Goal: Task Accomplishment & Management: Manage account settings

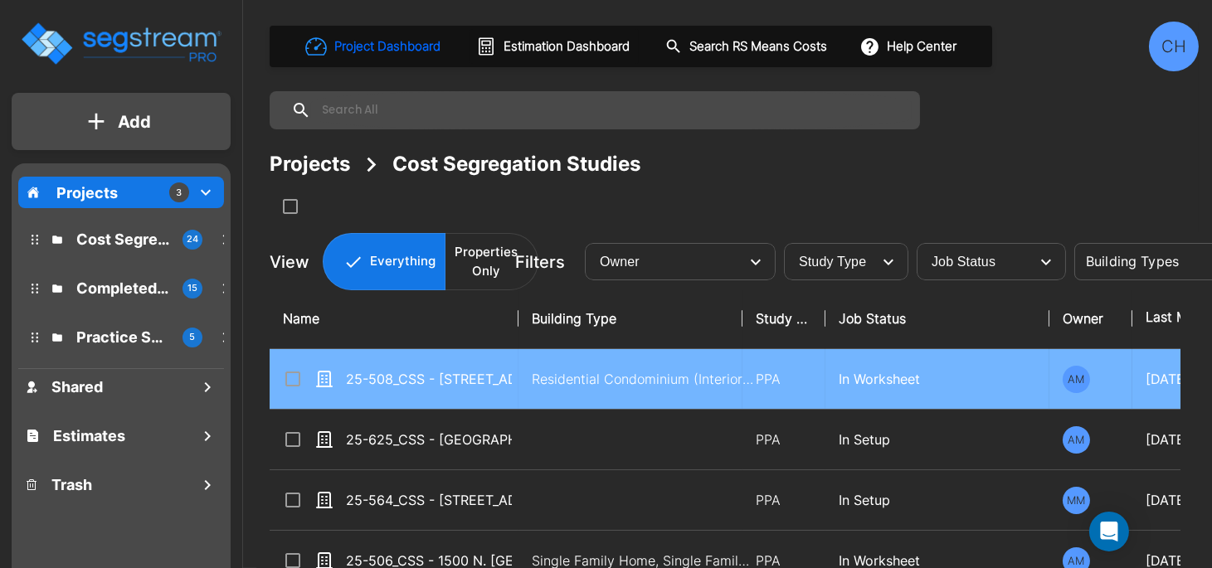
click at [524, 359] on td "Residential Condominium (Interior Only)" at bounding box center [630, 379] width 224 height 61
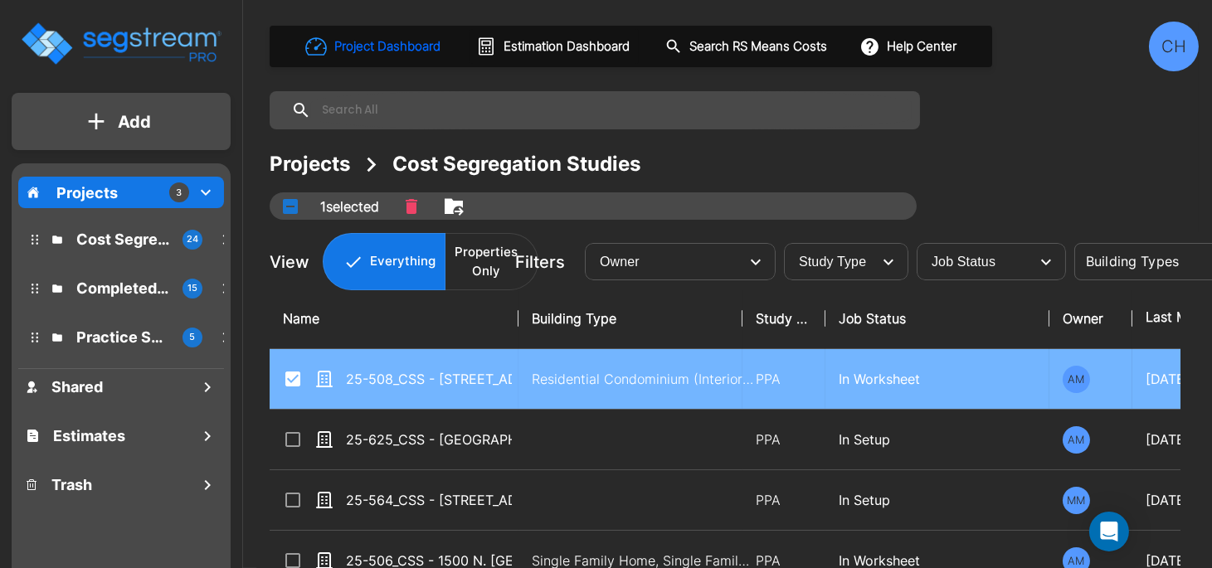
checkbox input "true"
click at [420, 372] on p "25-508_CSS - [STREET_ADDRESS] - HHL - [PERSON_NAME]" at bounding box center [429, 379] width 166 height 20
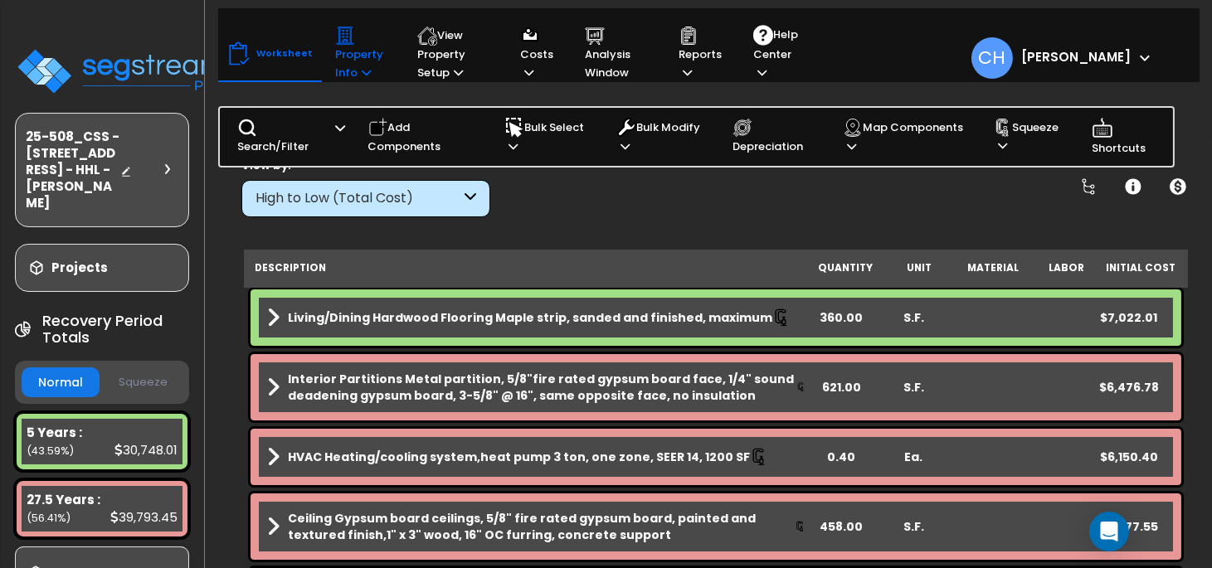
click at [362, 63] on p "Property Info" at bounding box center [360, 54] width 51 height 56
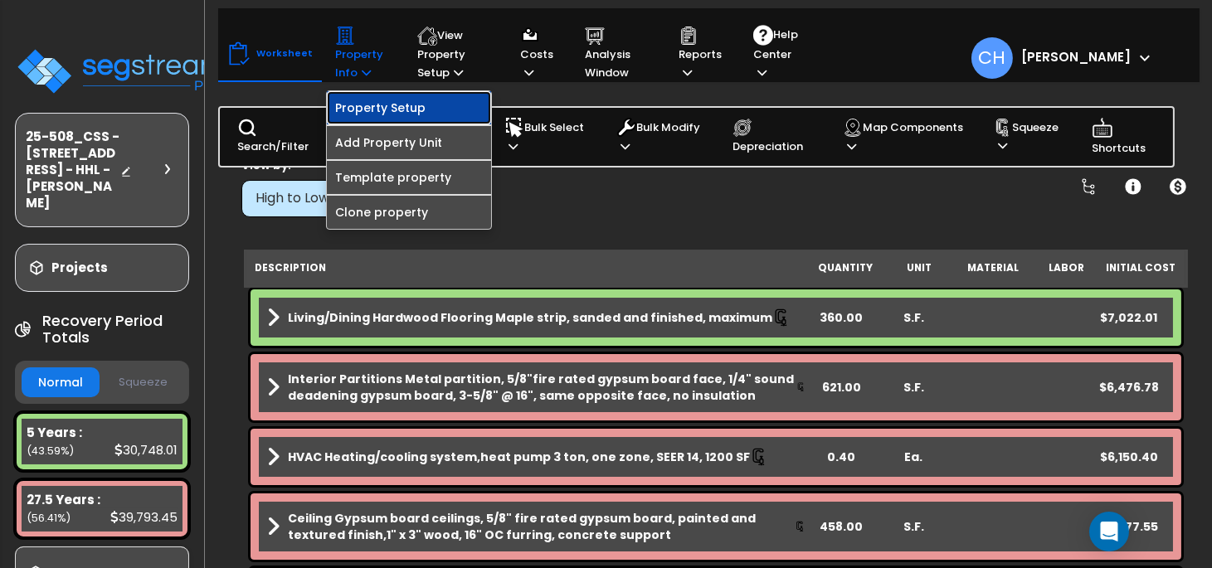
click at [400, 109] on link "Property Setup" at bounding box center [409, 107] width 164 height 33
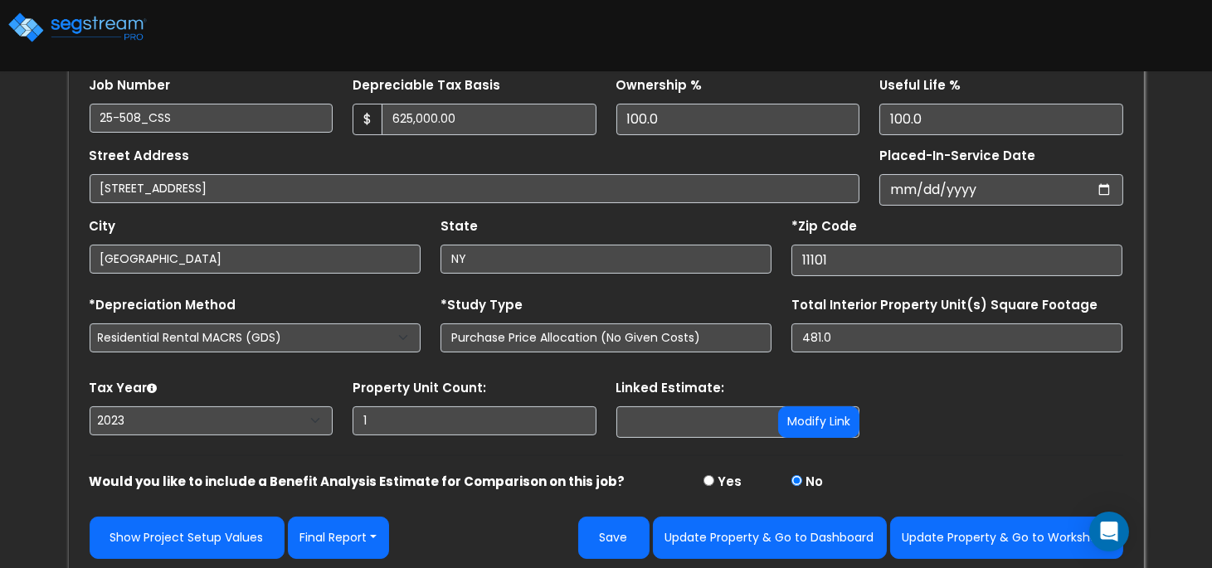
scroll to position [282, 0]
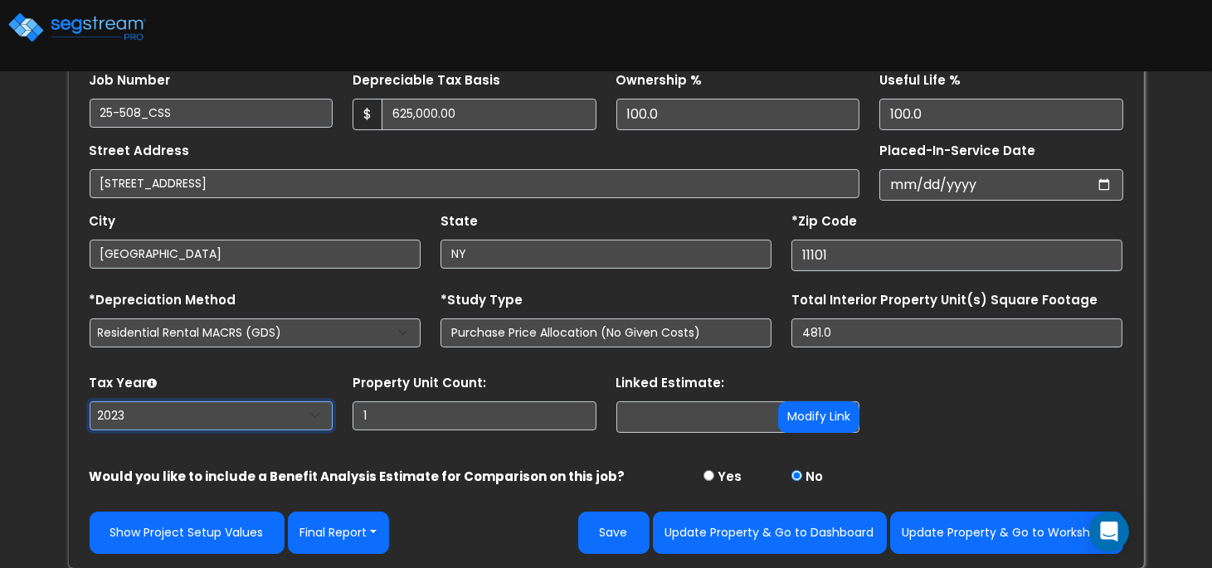
click at [221, 419] on select "2026 2025 2024 2023" at bounding box center [212, 415] width 244 height 29
click at [90, 401] on select "2026 2025 2024 2023" at bounding box center [212, 415] width 244 height 29
click at [218, 411] on select "2026 2025 2024 2023" at bounding box center [212, 415] width 244 height 29
select select "2024"
click at [90, 401] on select "2026 2025 2024 2023" at bounding box center [212, 415] width 244 height 29
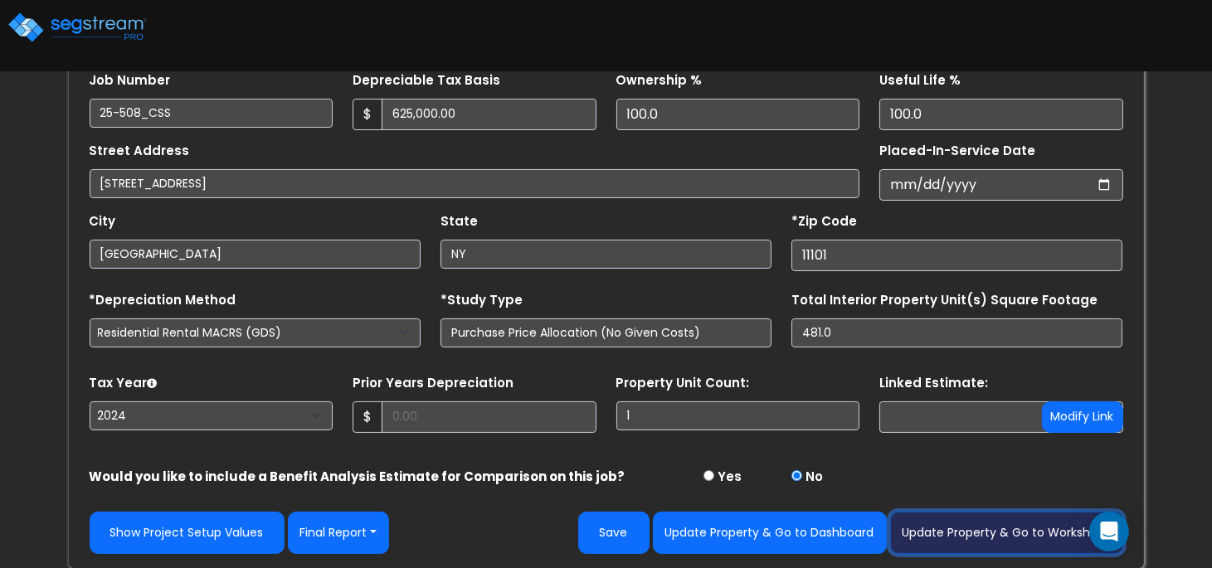
click at [988, 531] on button "Update Property & Go to Worksheet" at bounding box center [1006, 533] width 233 height 42
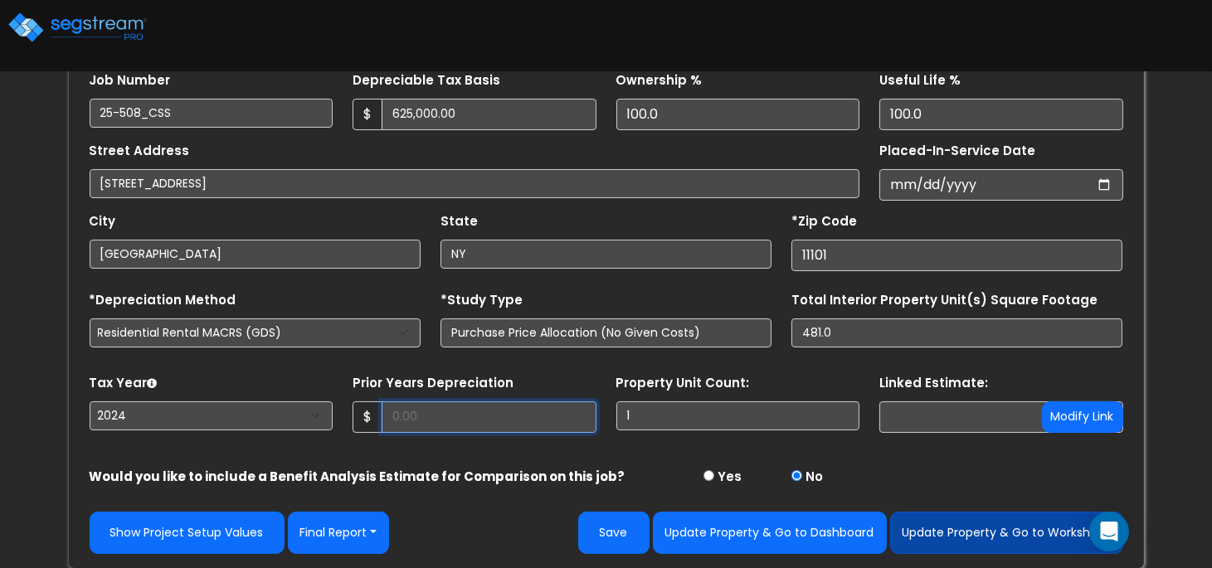
scroll to position [337, 0]
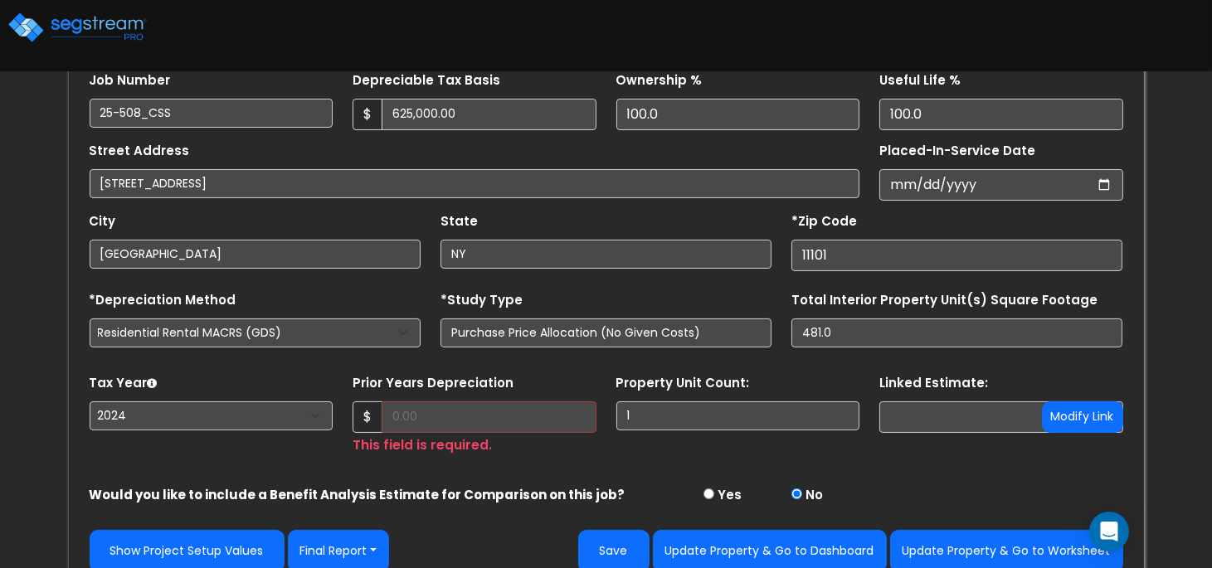
click at [574, 456] on form "*Property Name 25-508_CSS - 37-14 34th St Apt S5B Long Island City, NY - HHL - …" at bounding box center [606, 248] width 1033 height 649
click at [466, 411] on input "Prior Years Depreciation" at bounding box center [489, 417] width 215 height 32
click at [625, 464] on form "*Property Name 25-508_CSS - 37-14 34th St Apt S5B Long Island City, NY - HHL - …" at bounding box center [606, 248] width 1033 height 649
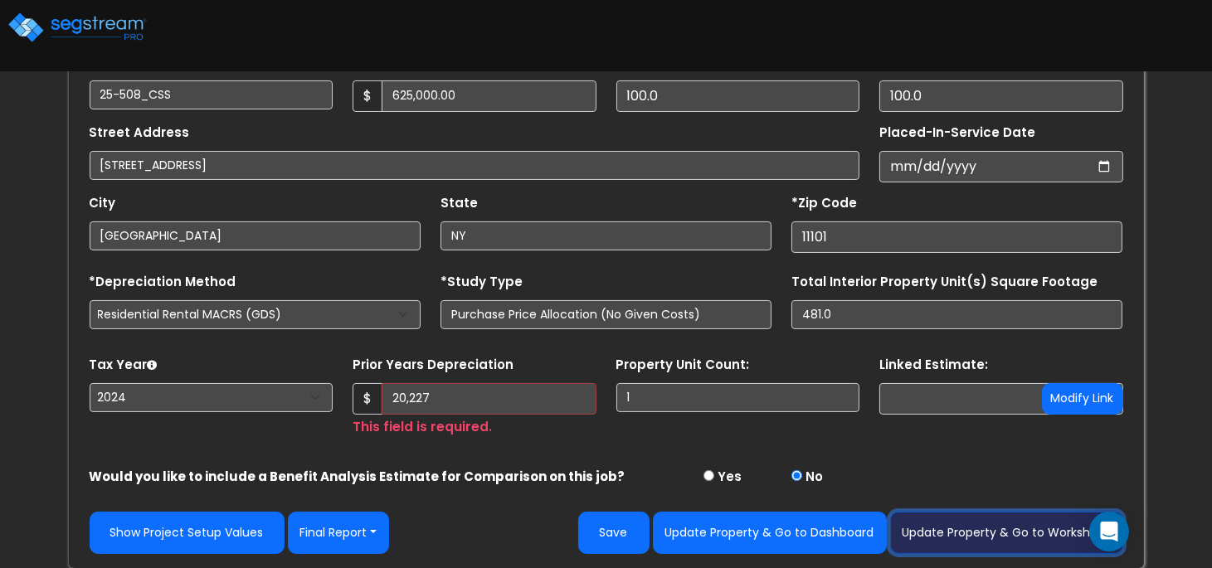
click at [972, 526] on button "Update Property & Go to Worksheet" at bounding box center [1006, 533] width 233 height 42
type input "20227"
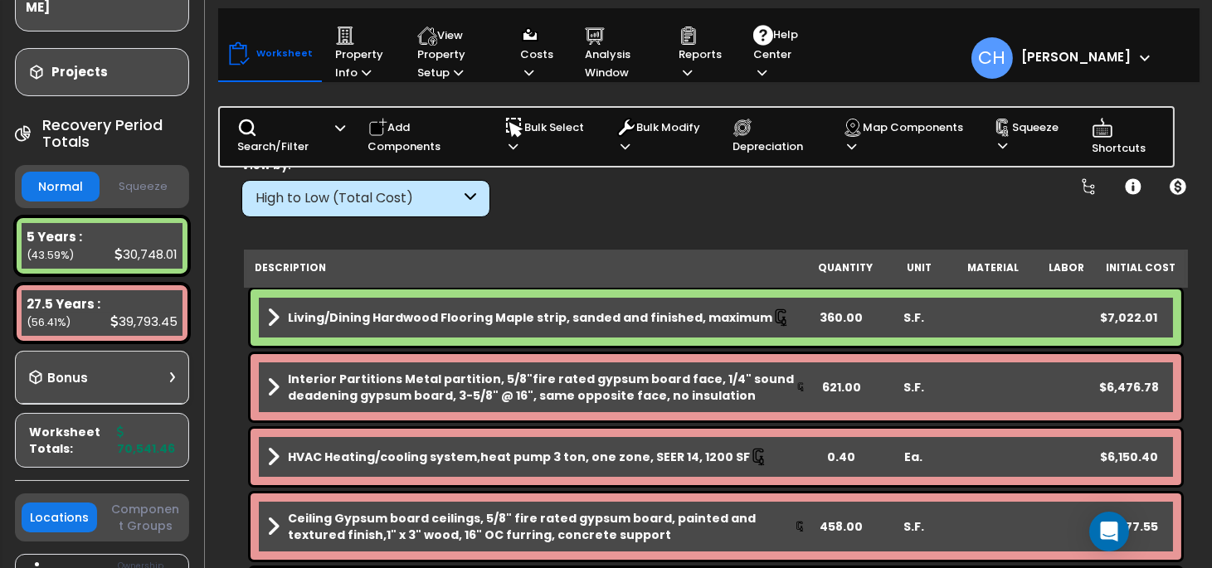
scroll to position [65, 0]
click at [140, 202] on button "Squeeze" at bounding box center [143, 187] width 78 height 29
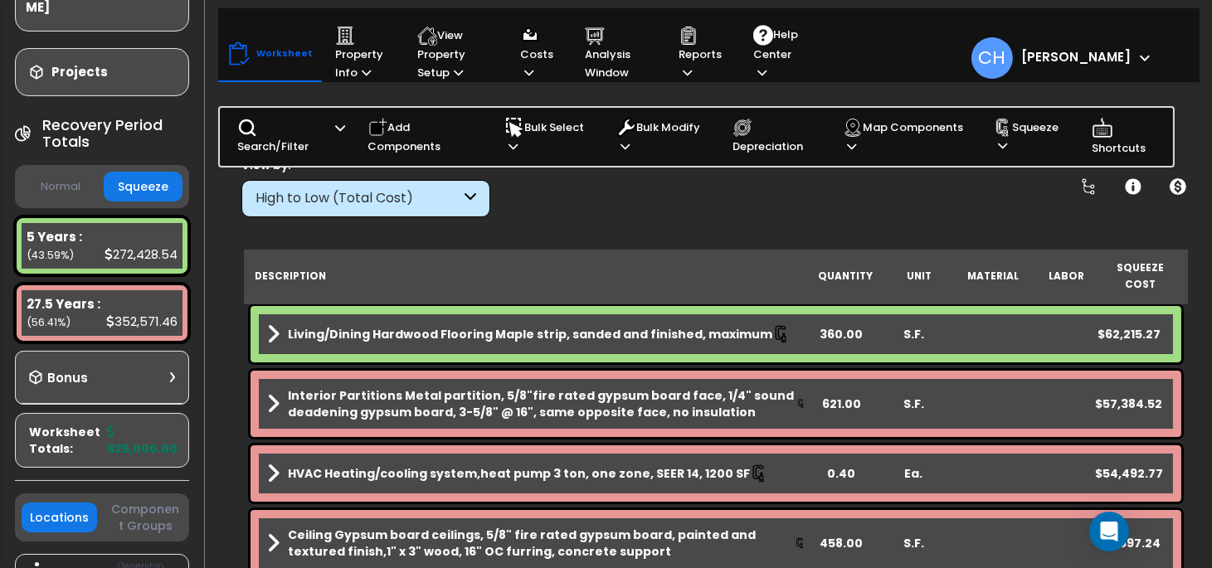
scroll to position [0, 0]
click at [674, 65] on div "Reports Get Report Manage Report Images Manage Report Custom Fields Download Re…" at bounding box center [699, 53] width 61 height 73
click at [688, 71] on icon at bounding box center [687, 72] width 9 height 11
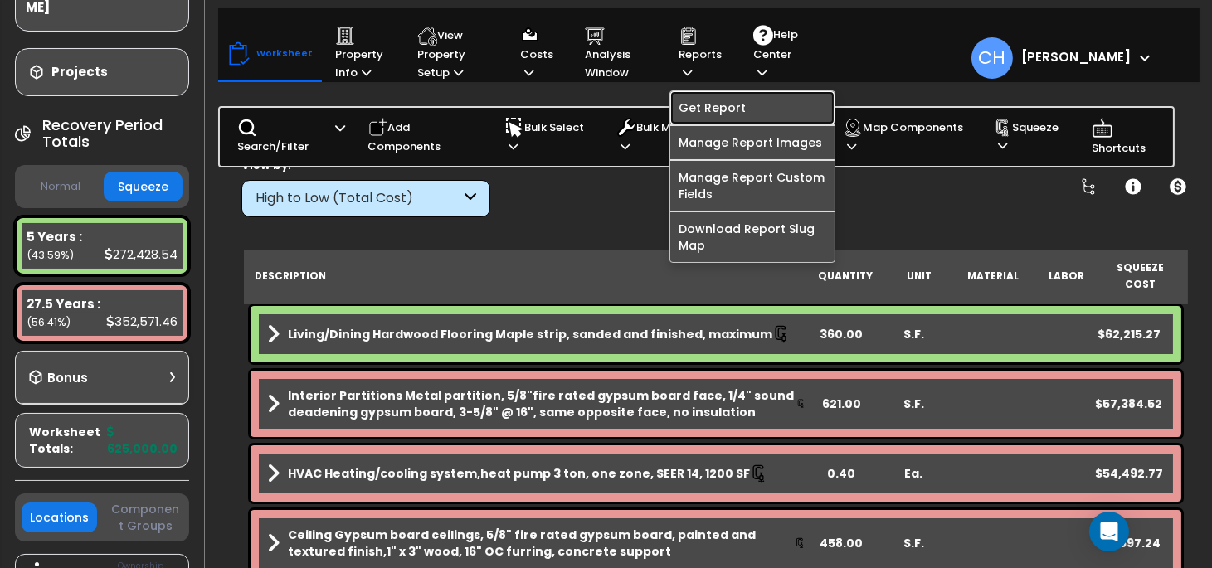
click at [736, 106] on link "Get Report" at bounding box center [752, 107] width 164 height 33
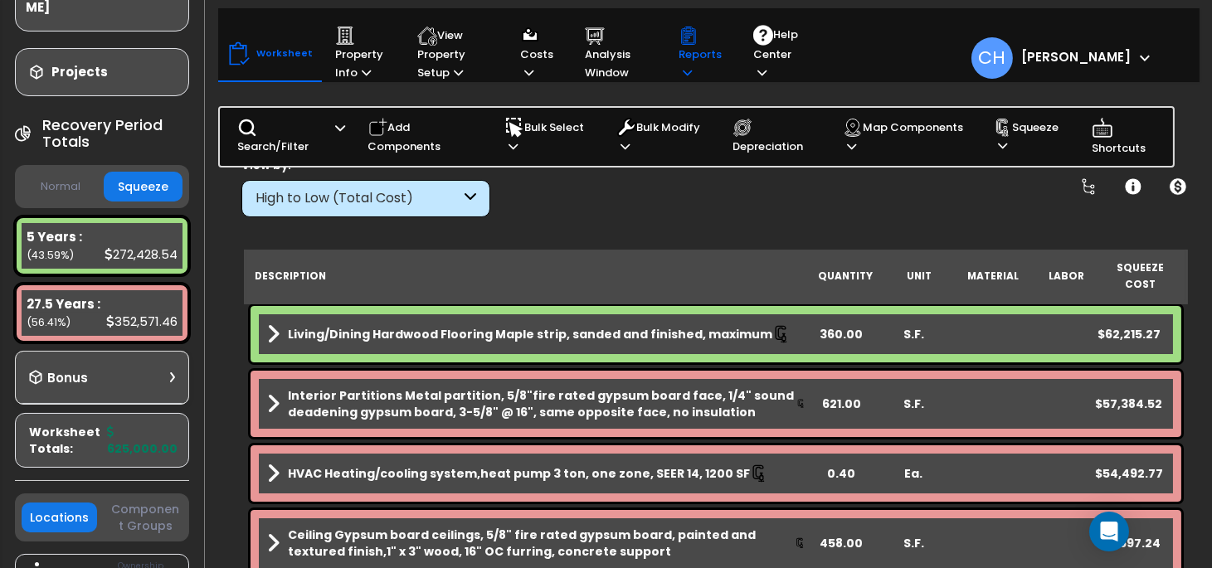
drag, startPoint x: 683, startPoint y: 66, endPoint x: 719, endPoint y: 106, distance: 53.5
click at [683, 67] on icon at bounding box center [687, 72] width 9 height 11
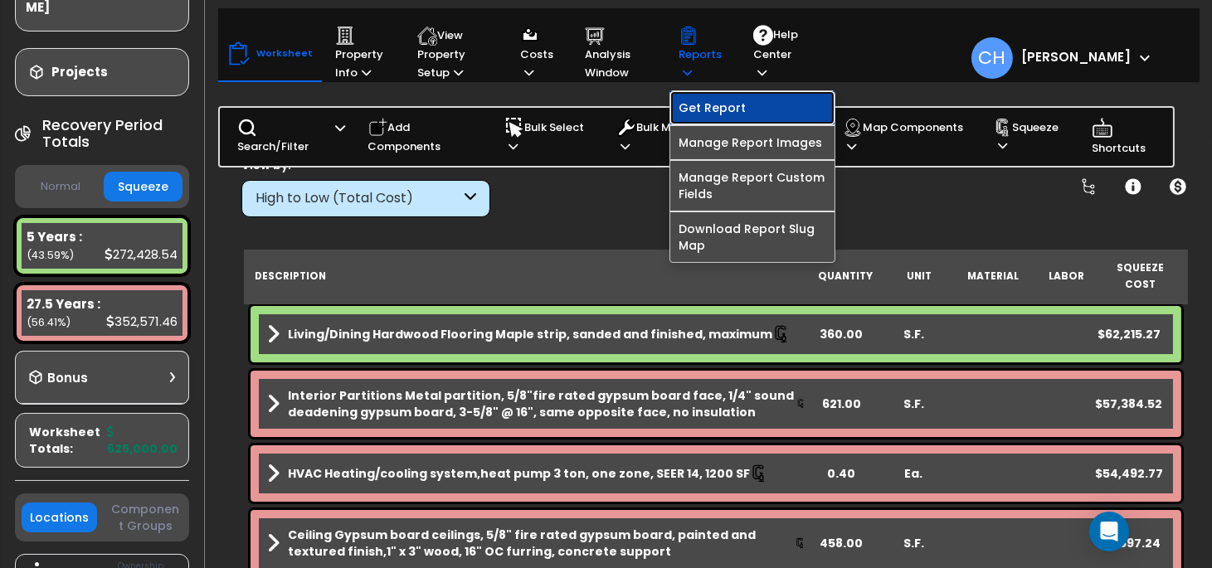
click at [726, 112] on link "Get Report" at bounding box center [752, 107] width 164 height 33
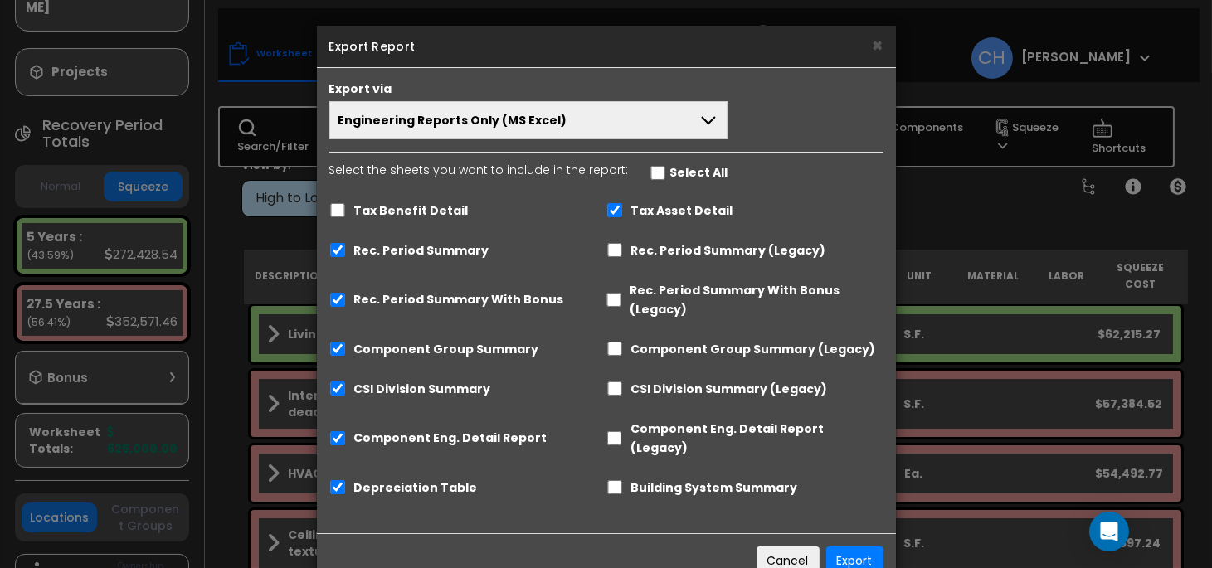
click at [448, 128] on span "Engineering Reports Only (MS Excel)" at bounding box center [452, 120] width 229 height 17
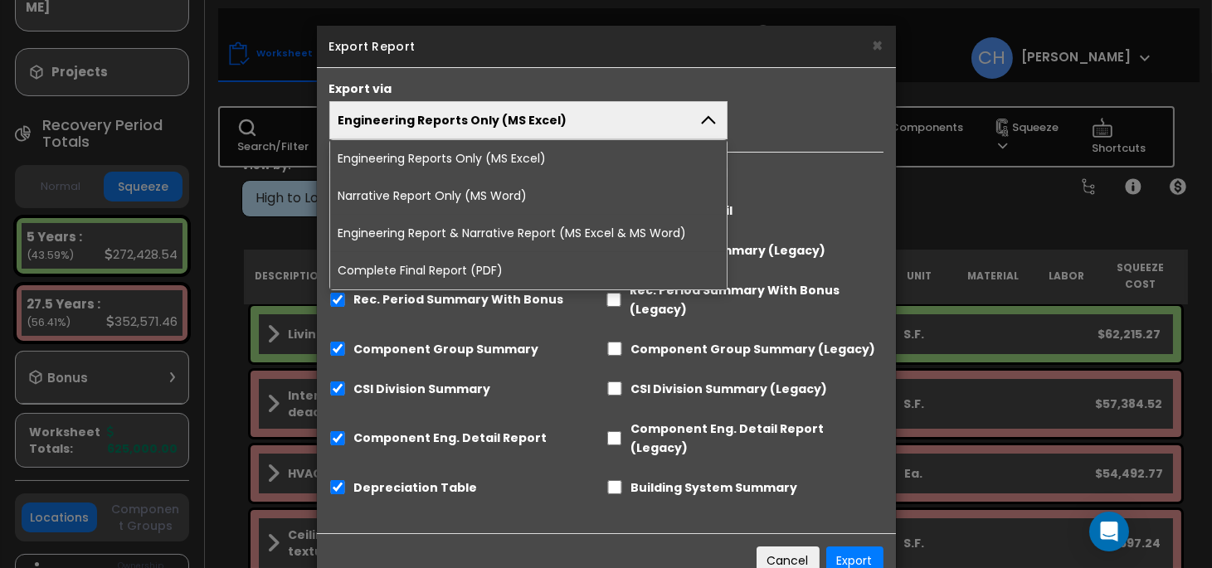
click at [450, 275] on li "Complete Final Report (PDF)" at bounding box center [528, 270] width 397 height 37
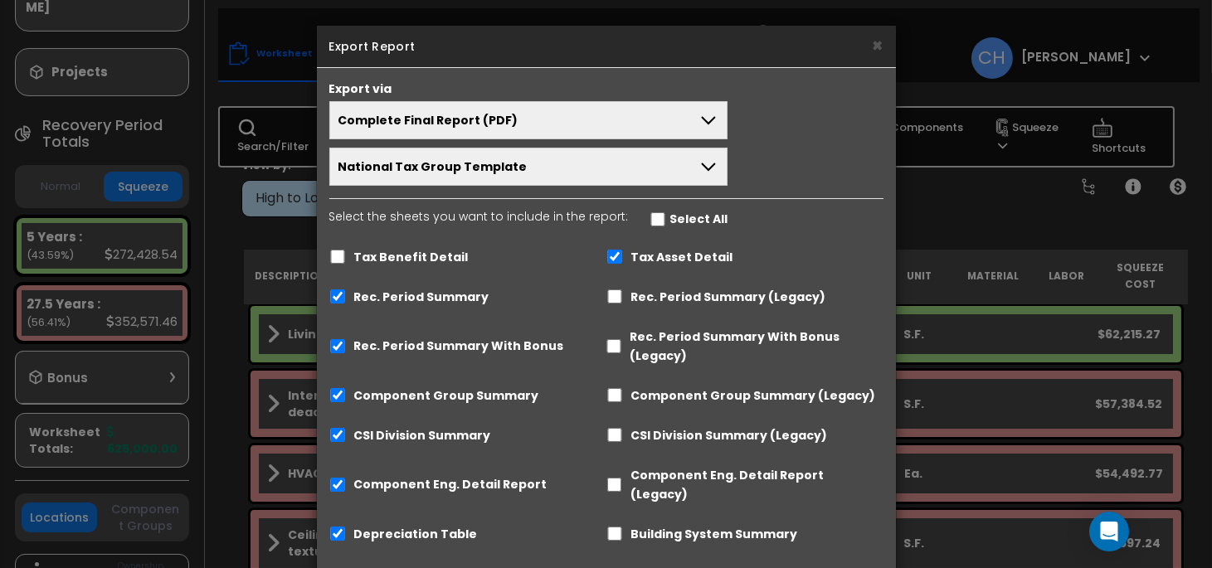
scroll to position [72, 0]
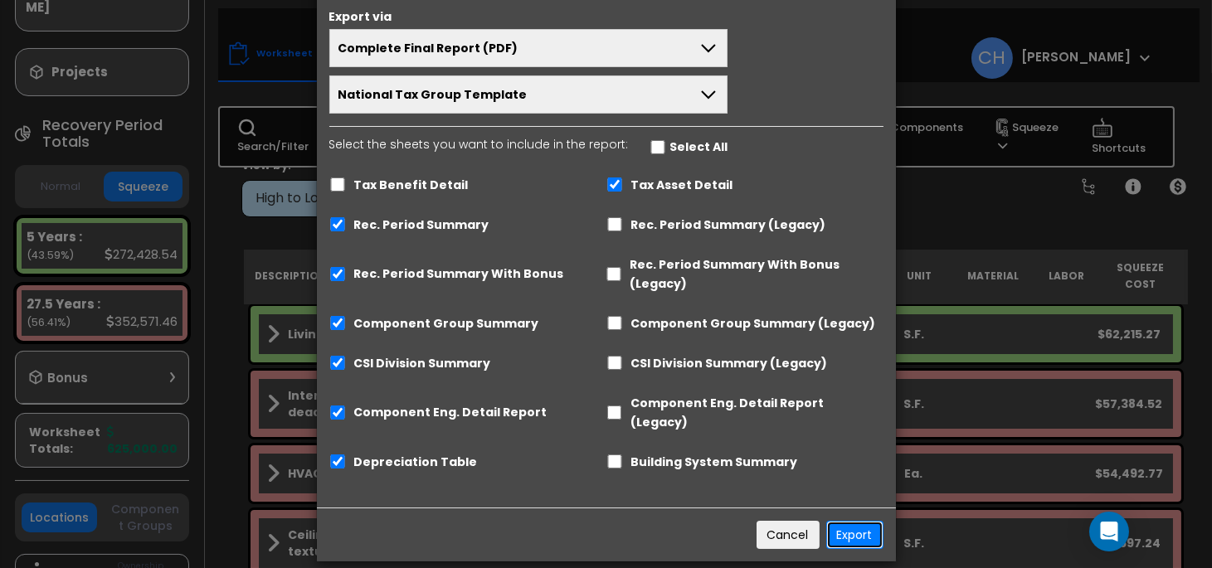
click at [862, 521] on button "Export" at bounding box center [854, 535] width 57 height 28
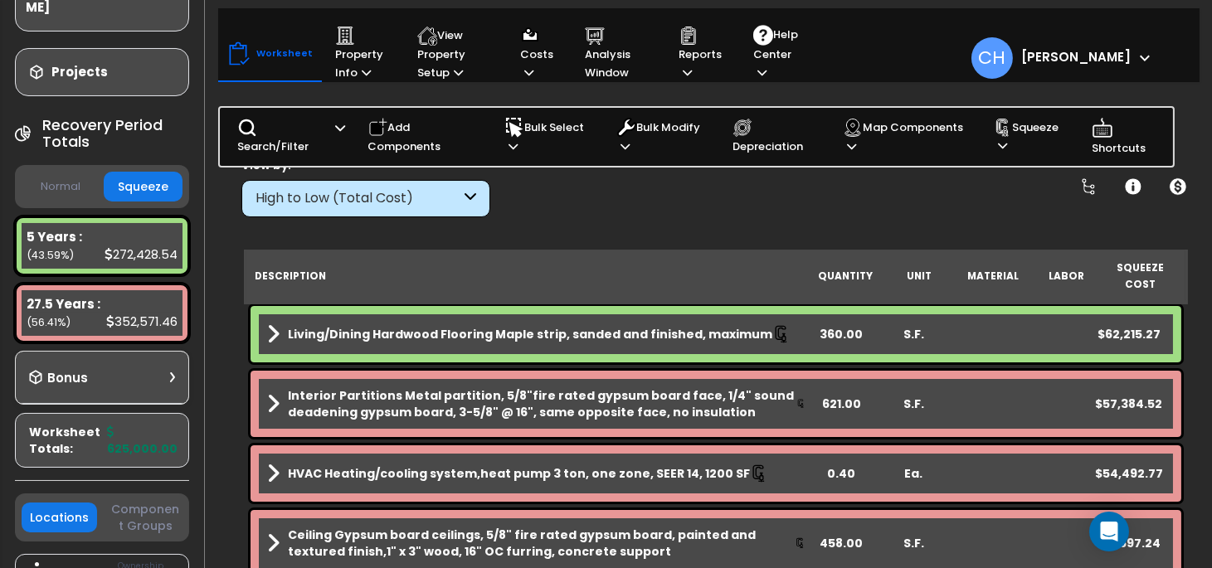
scroll to position [0, 0]
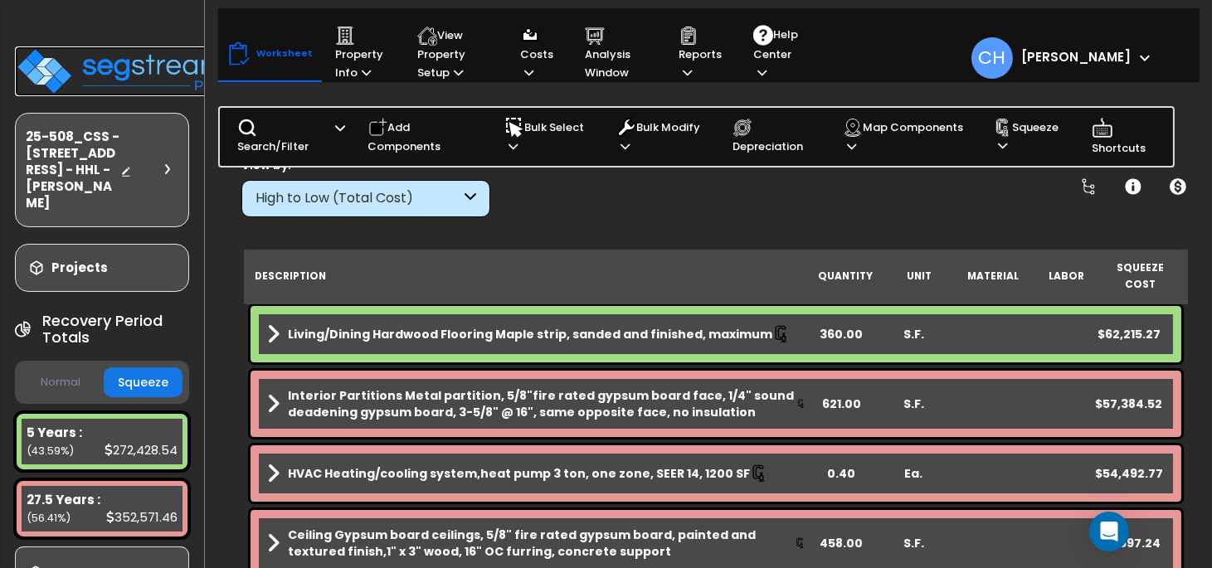
click at [121, 67] on img at bounding box center [123, 71] width 216 height 50
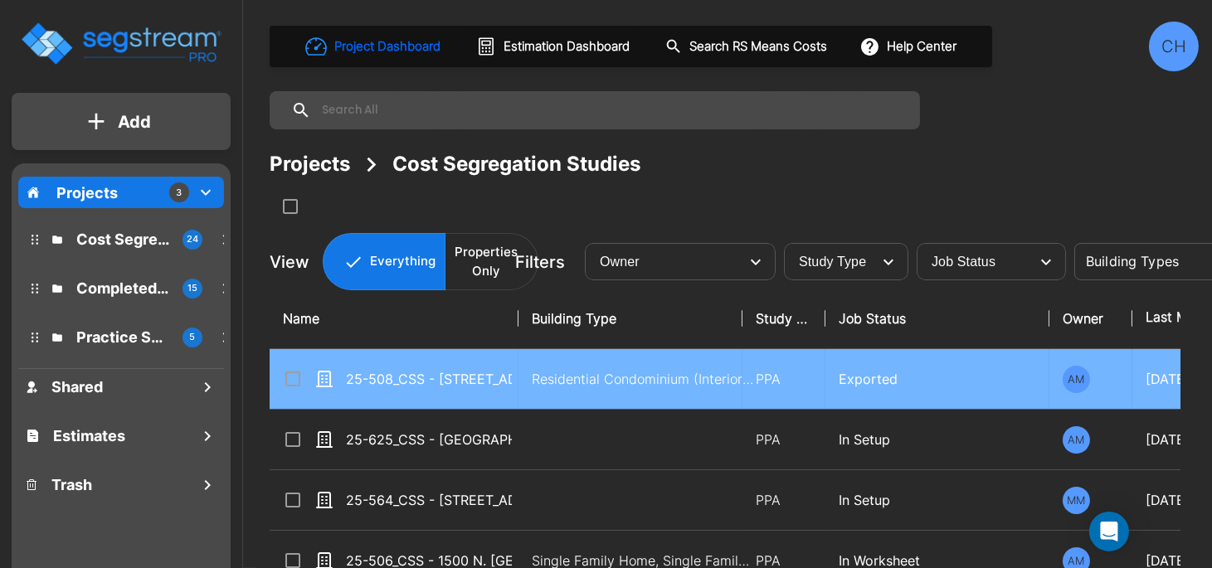
click at [288, 379] on input "select row 25-508_CSS - 37-14 34th St Apt S5B Long Island City, NY - HHL - Amy …" at bounding box center [291, 376] width 17 height 14
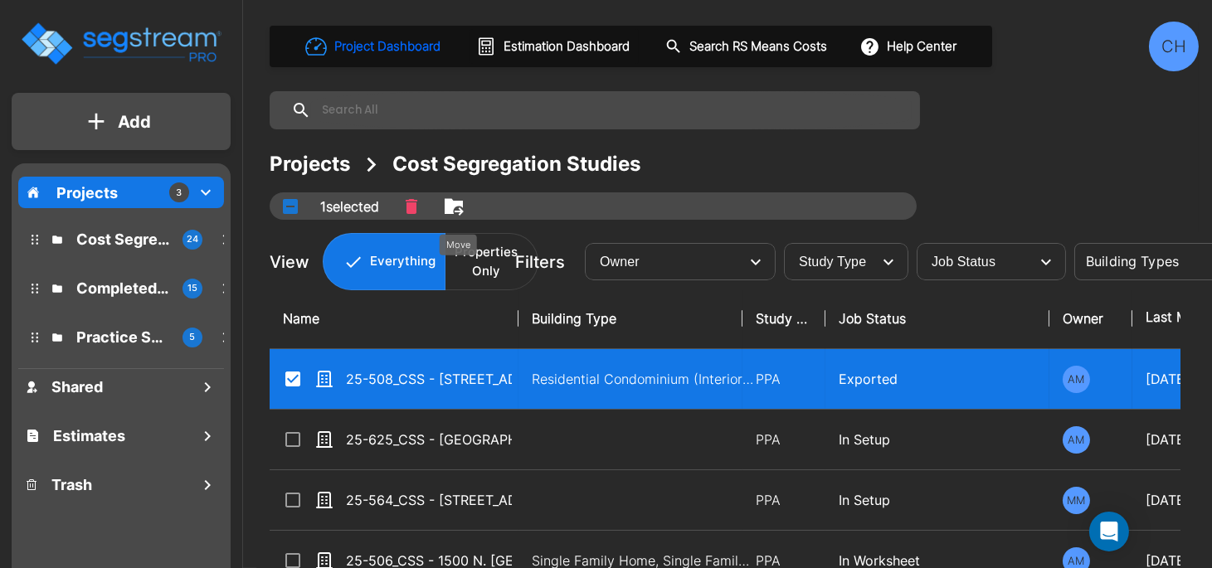
click at [464, 210] on icon "Move" at bounding box center [459, 211] width 9 height 8
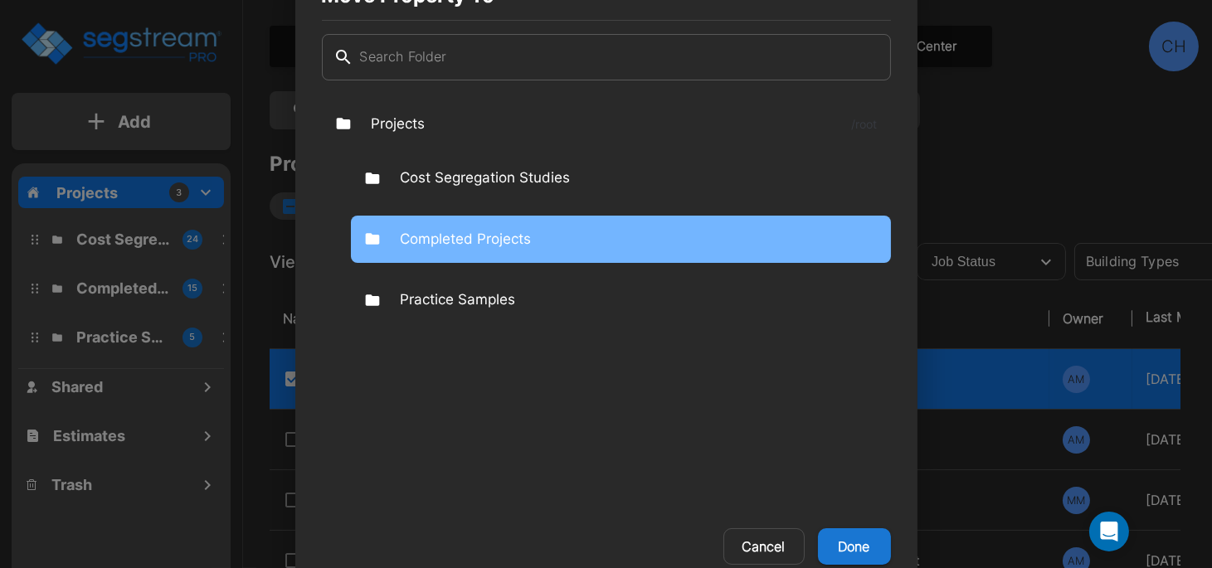
drag, startPoint x: 470, startPoint y: 244, endPoint x: 479, endPoint y: 246, distance: 9.5
click at [470, 244] on p "Completed Projects" at bounding box center [466, 240] width 131 height 22
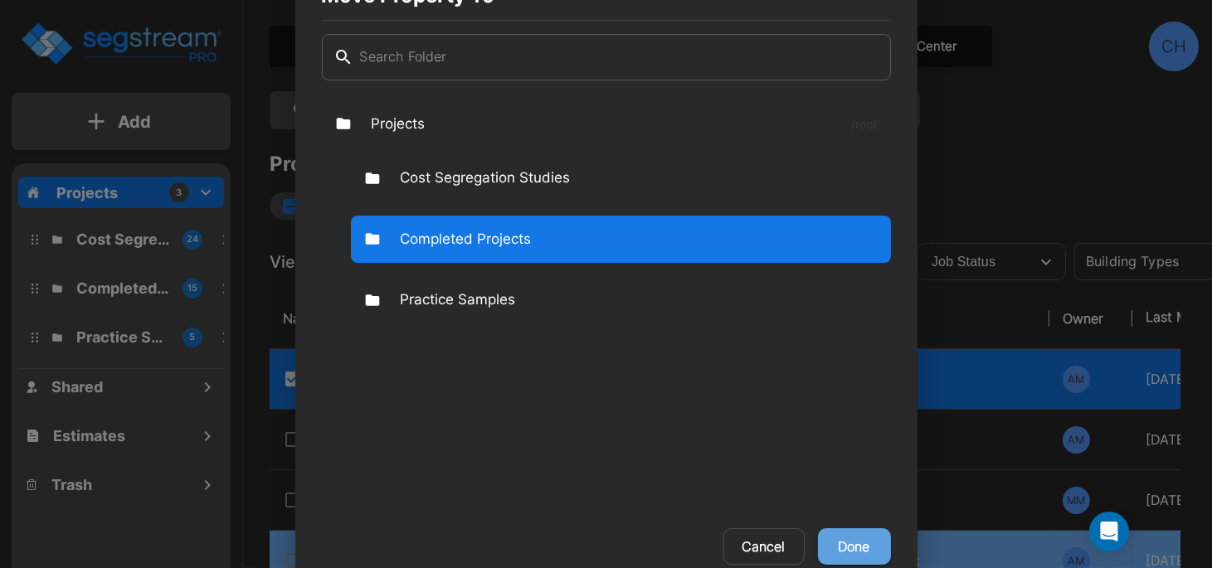
click at [858, 541] on button "Done" at bounding box center [854, 546] width 73 height 36
checkbox input "false"
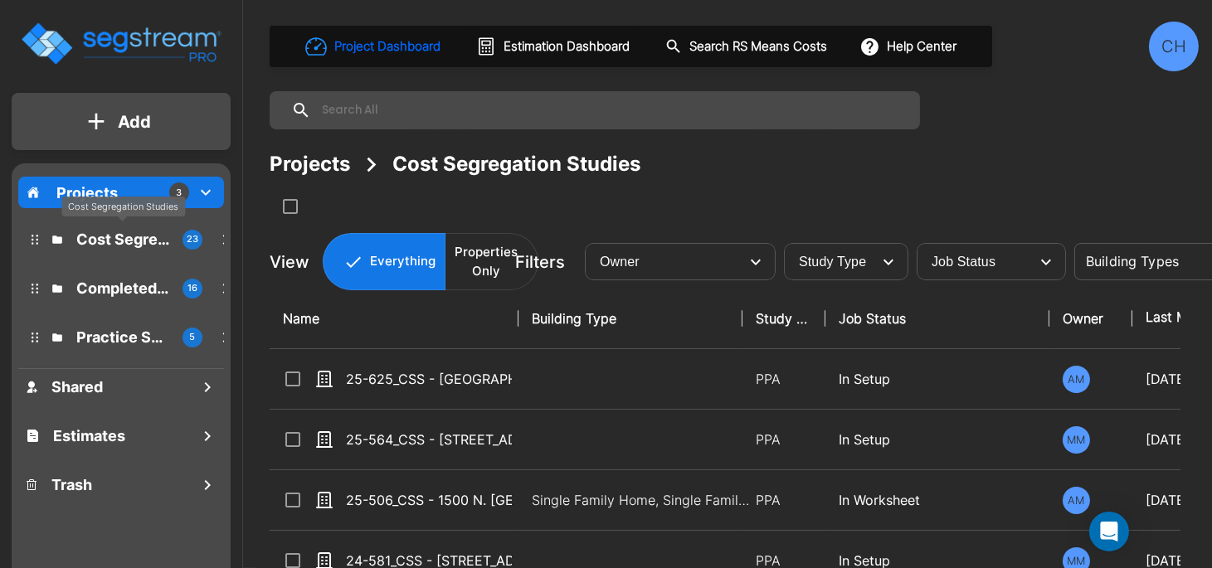
click at [109, 245] on p "Cost Segregation Studies" at bounding box center [122, 239] width 93 height 22
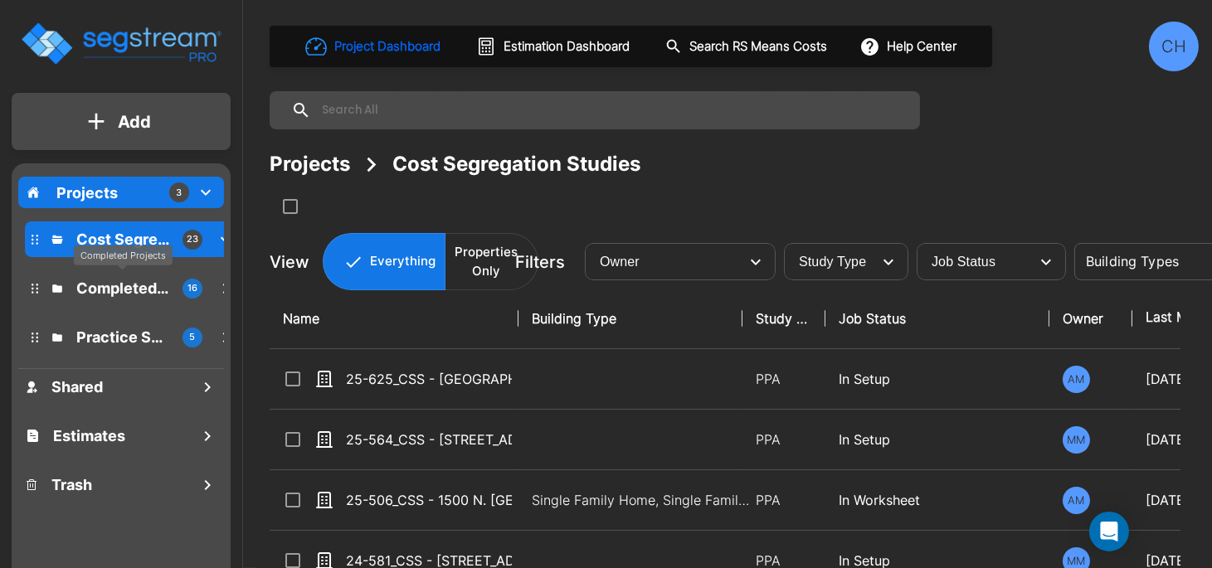
click at [95, 292] on p "Completed Projects" at bounding box center [122, 288] width 93 height 22
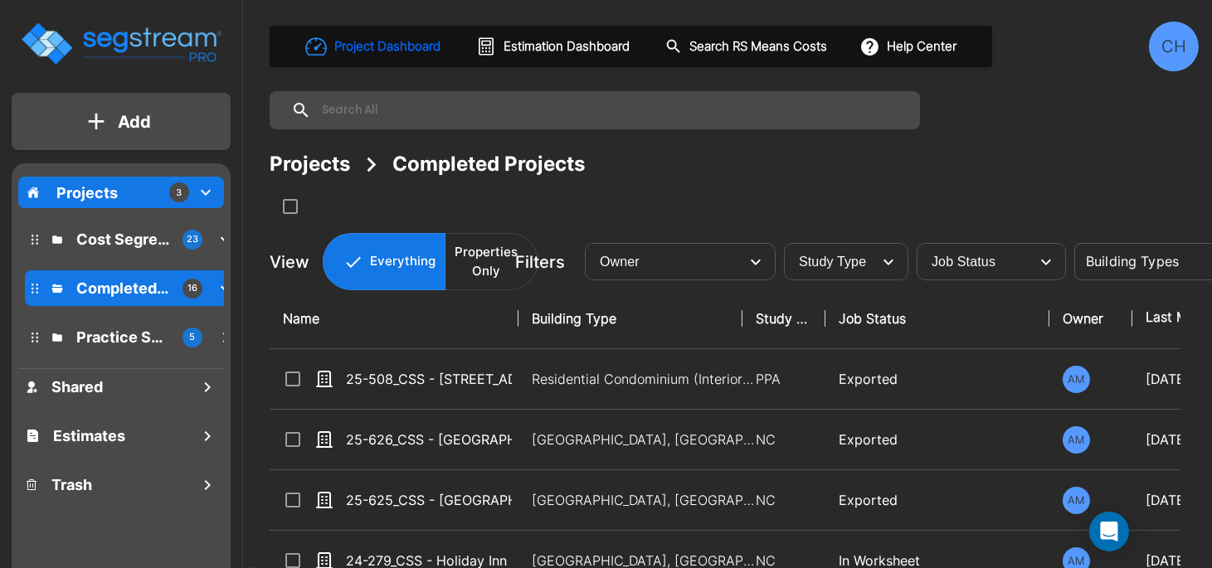
click at [867, 168] on div "Projects Completed Projects" at bounding box center [734, 164] width 929 height 30
click at [826, 160] on div "Projects Completed Projects" at bounding box center [734, 164] width 929 height 30
click at [1166, 45] on div "CH" at bounding box center [1174, 47] width 50 height 50
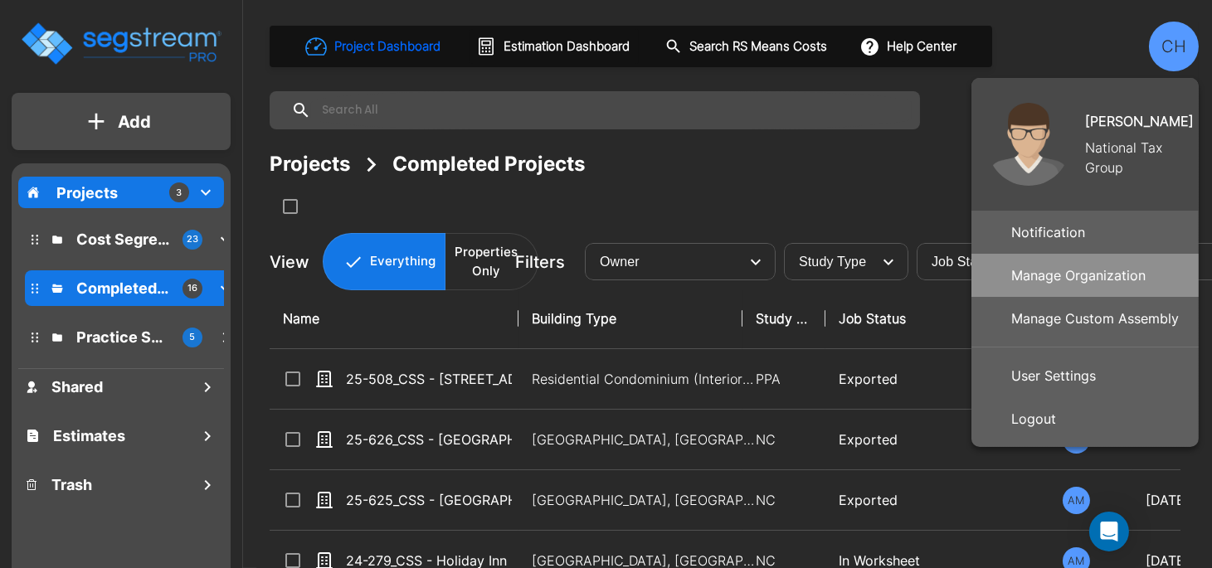
click at [1098, 278] on p "Manage Organization" at bounding box center [1078, 275] width 148 height 33
